Goal: Find specific page/section: Find specific page/section

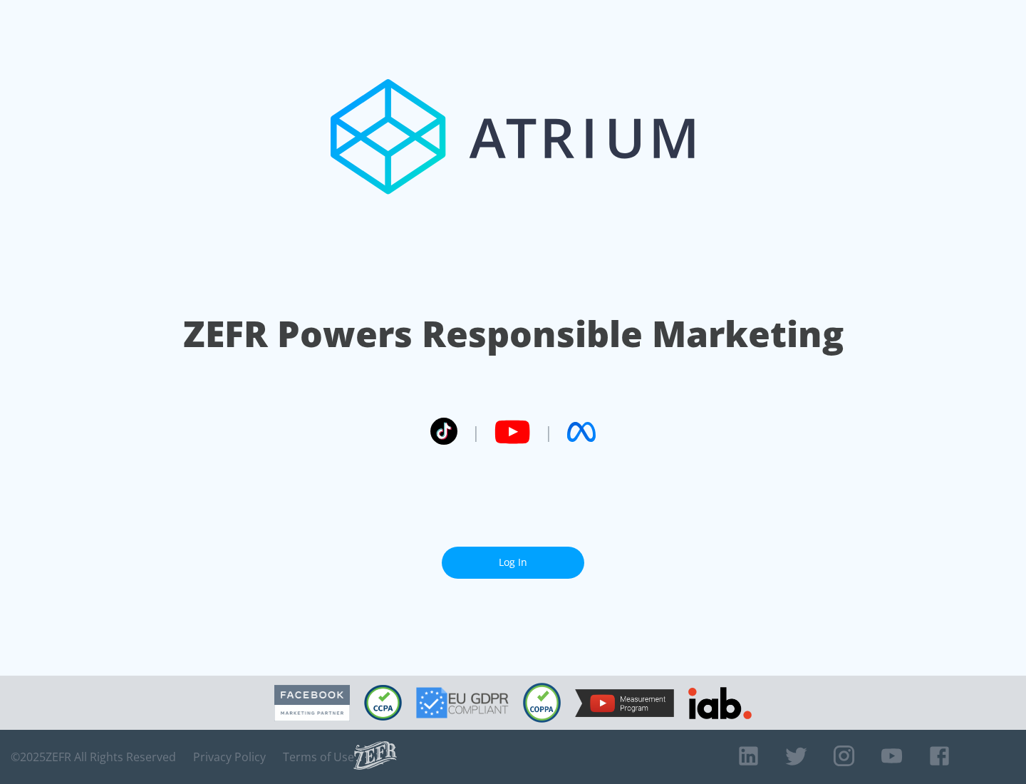
click at [513, 562] on link "Log In" at bounding box center [513, 562] width 142 height 32
